Goal: Complete application form

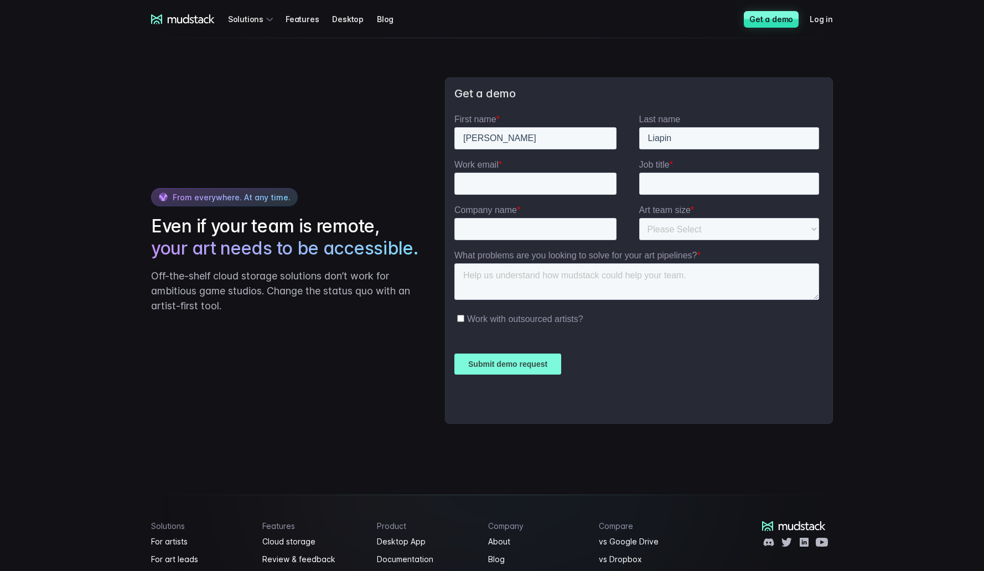
scroll to position [2523, 0]
click at [503, 182] on input "Work email *" at bounding box center [535, 184] width 162 height 22
type input "[PERSON_NAME][EMAIL_ADDRESS][DOMAIN_NAME]"
click at [664, 184] on input "Job title *" at bounding box center [729, 184] width 180 height 22
type input "Operations Manager"
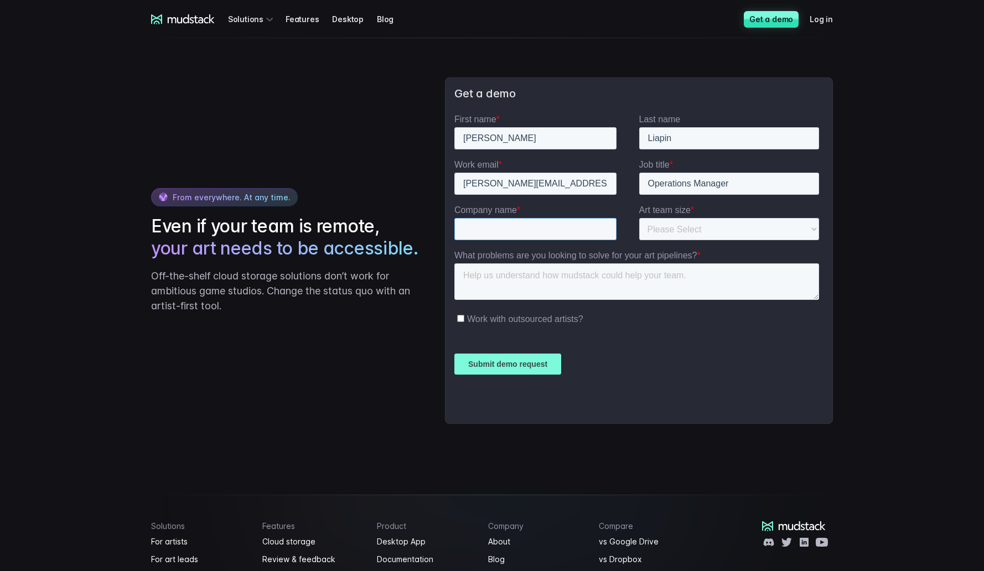
click at [552, 229] on input "Company name *" at bounding box center [535, 229] width 162 height 22
type input "Plummy Games"
click at [682, 224] on select "Please Select 1-10 11-25 26-50 50+" at bounding box center [729, 229] width 180 height 22
select select "11-25"
click at [639, 218] on select "Please Select 1-10 11-25 26-50 50+" at bounding box center [729, 229] width 180 height 22
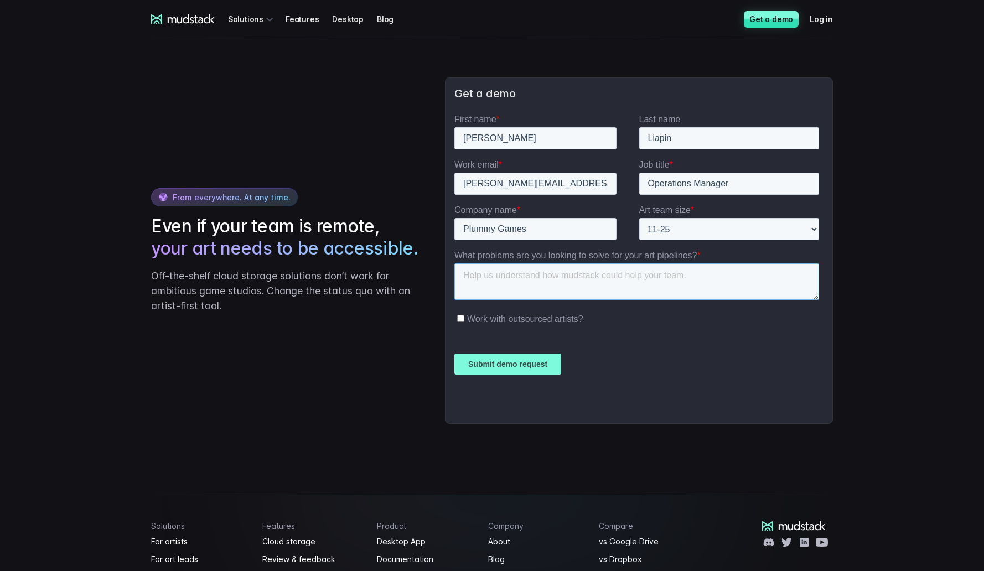
click at [551, 277] on textarea "What problems are you looking to solve for your art pipelines? *" at bounding box center [636, 281] width 365 height 37
click at [581, 276] on textarea "Better asset library structure. Tags and" at bounding box center [636, 281] width 365 height 37
click at [750, 284] on textarea "Better asset library structure. Simple search of assets. Tags and" at bounding box center [636, 281] width 365 height 37
type textarea "Better asset library structure. Simple search of assets. Possibility to assign …"
click at [508, 368] on input "Submit demo request" at bounding box center [507, 364] width 107 height 21
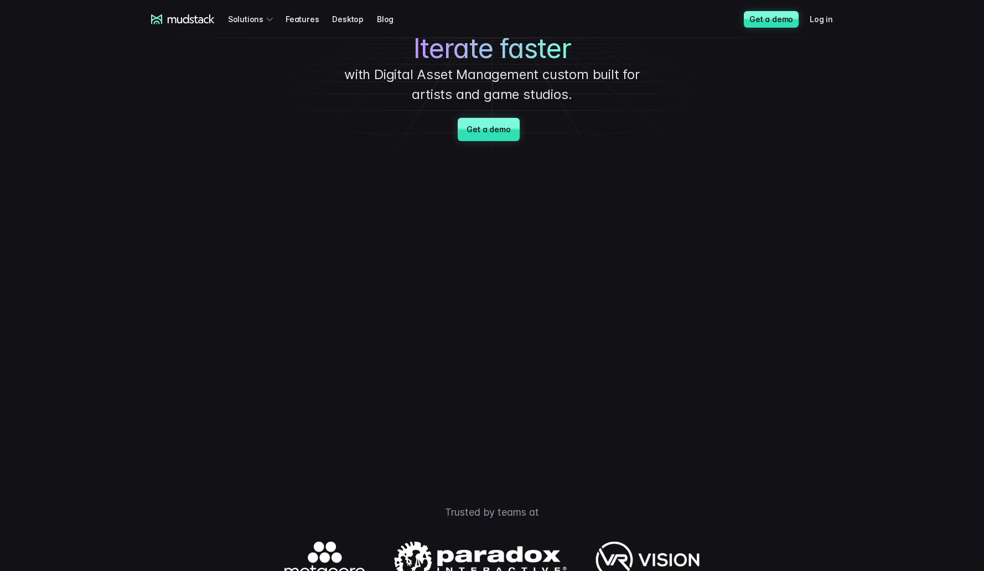
scroll to position [0, 0]
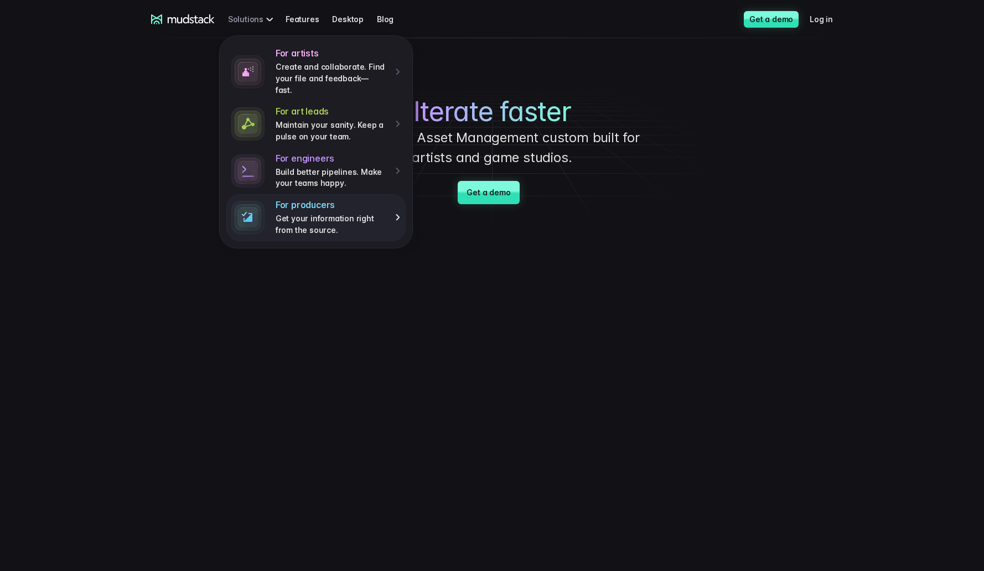
click at [361, 214] on p "Get your information right from the source." at bounding box center [332, 224] width 112 height 23
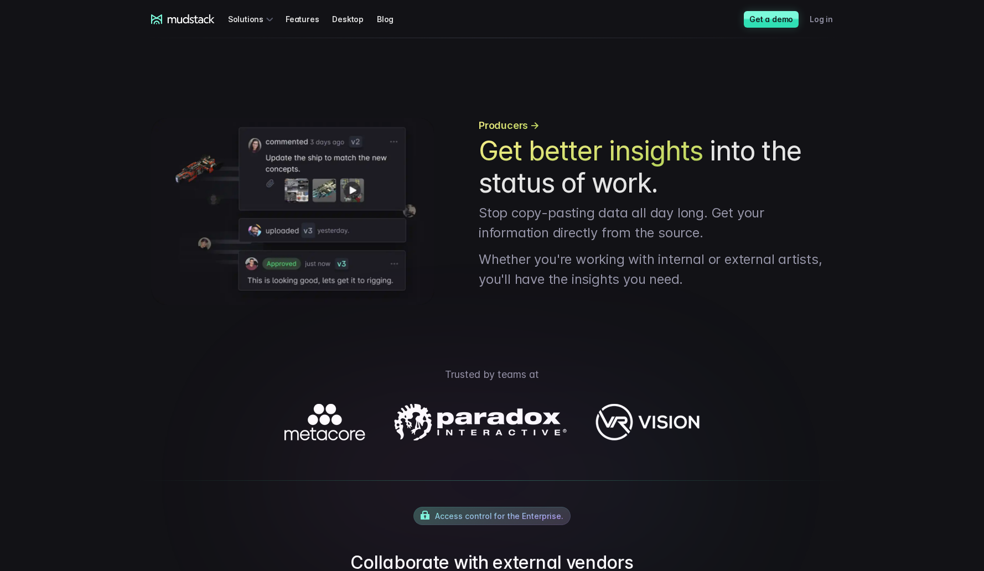
click at [819, 24] on link "Log in" at bounding box center [828, 19] width 37 height 20
